Goal: Task Accomplishment & Management: Manage account settings

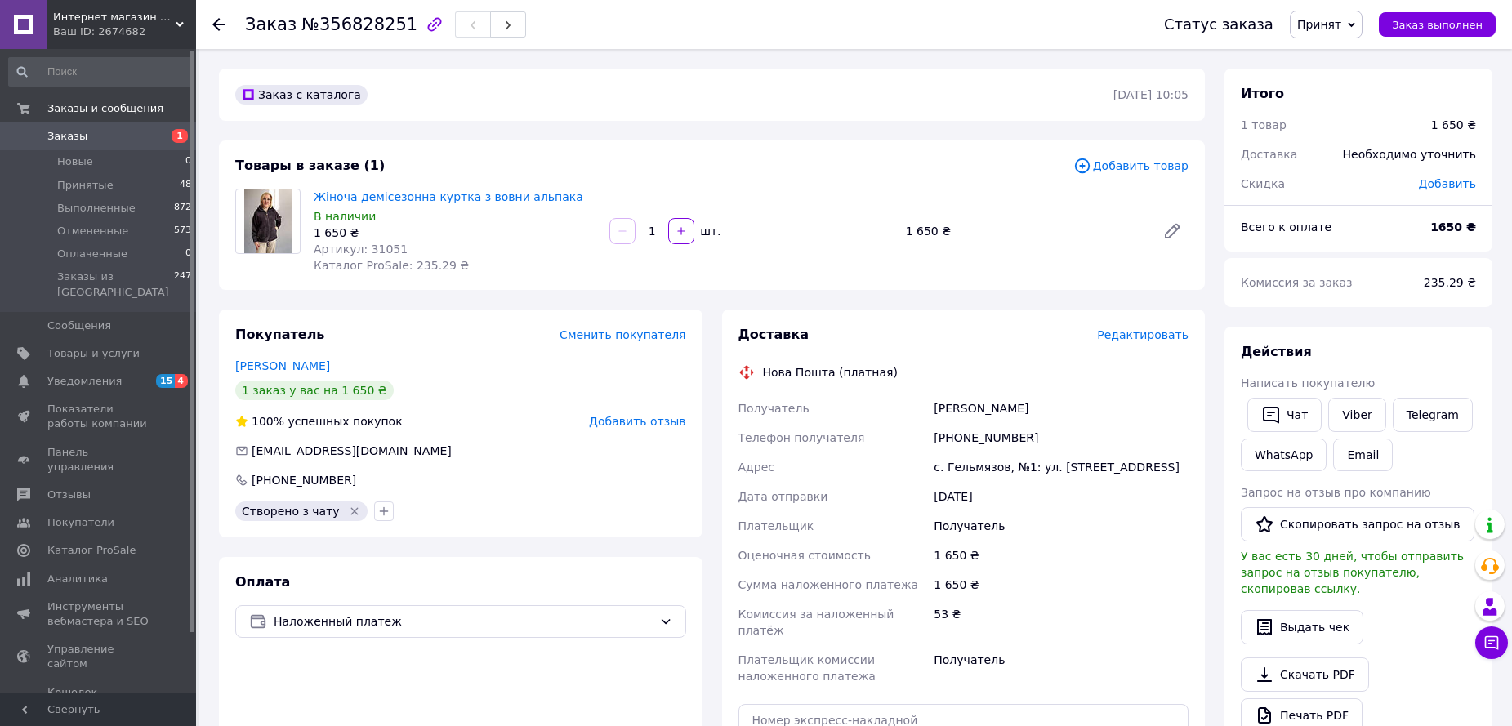
click at [87, 146] on link "Заказы 1" at bounding box center [100, 137] width 201 height 28
